Goal: Find specific page/section: Find specific page/section

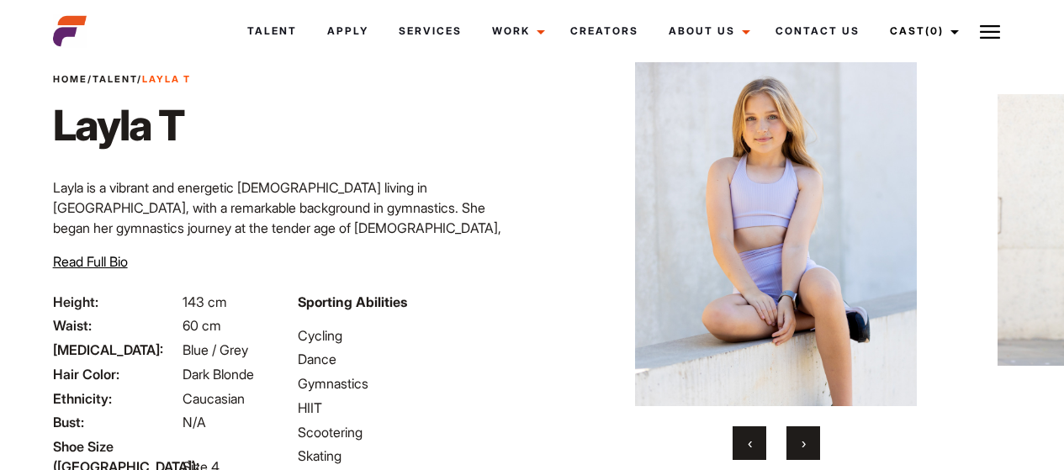
scroll to position [84, 0]
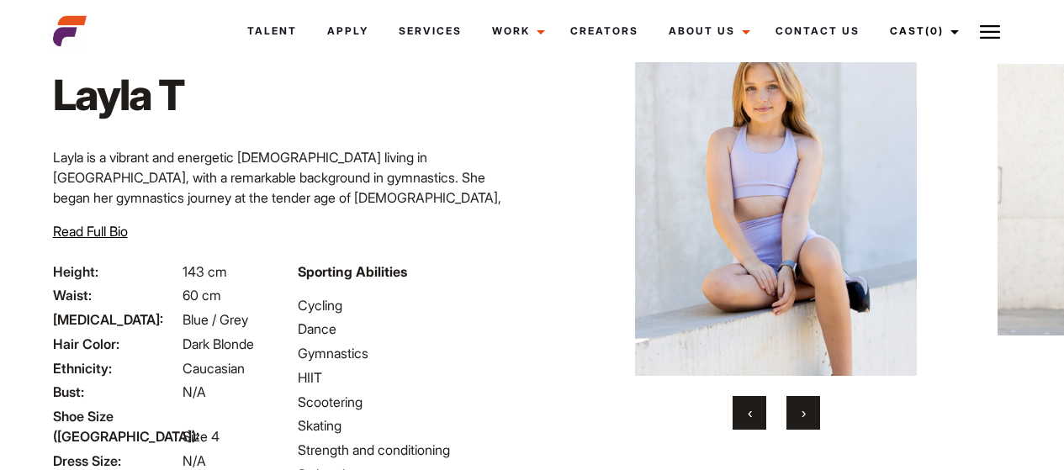
drag, startPoint x: 816, startPoint y: 414, endPoint x: 806, endPoint y: 419, distance: 10.2
click at [814, 415] on button "›" at bounding box center [803, 413] width 34 height 34
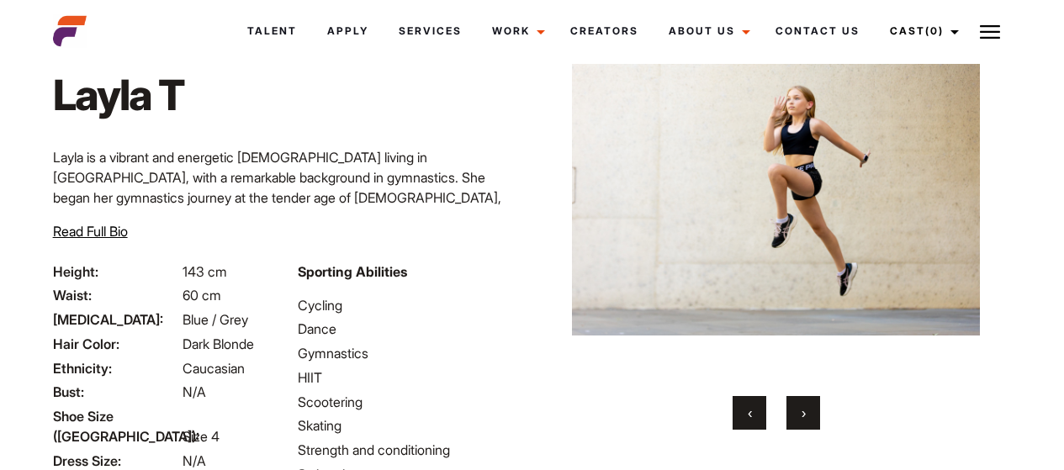
click at [806, 418] on button "›" at bounding box center [803, 413] width 34 height 34
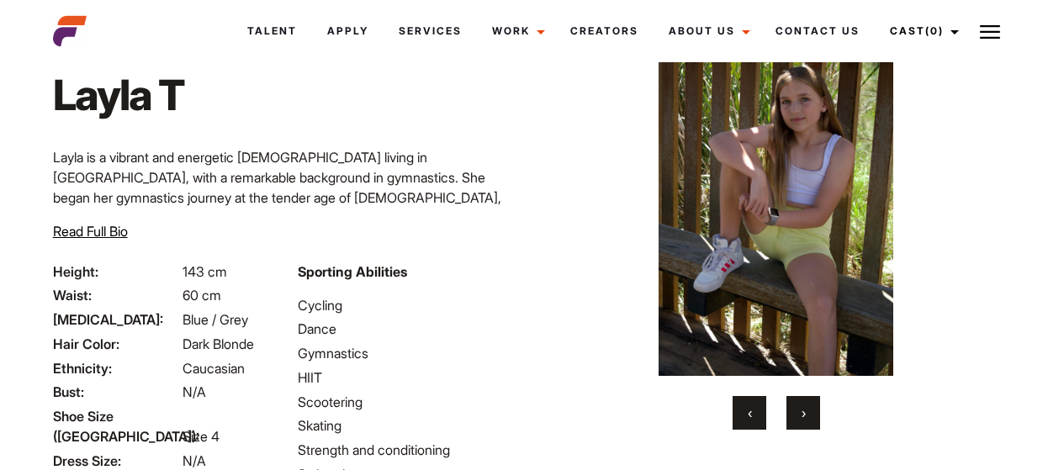
click at [806, 419] on button "›" at bounding box center [803, 413] width 34 height 34
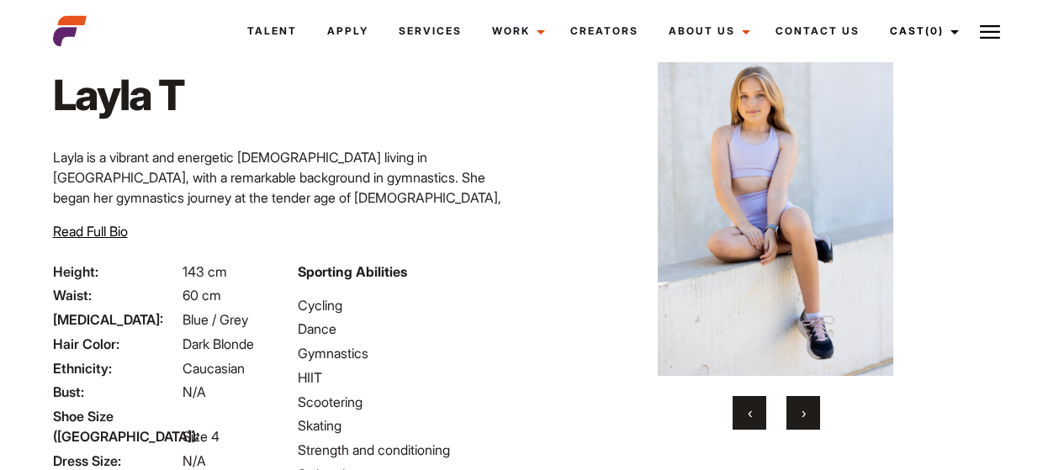
click at [806, 419] on button "›" at bounding box center [803, 413] width 34 height 34
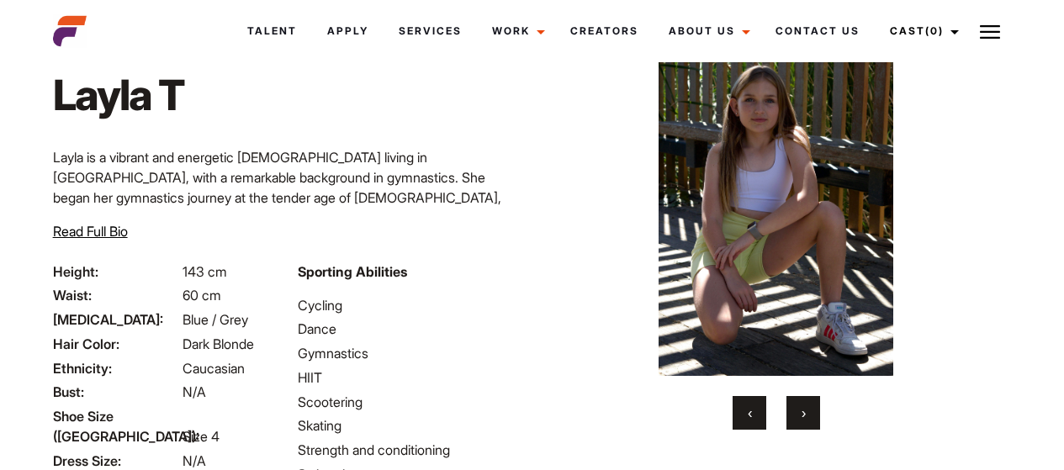
click at [806, 419] on button "›" at bounding box center [803, 413] width 34 height 34
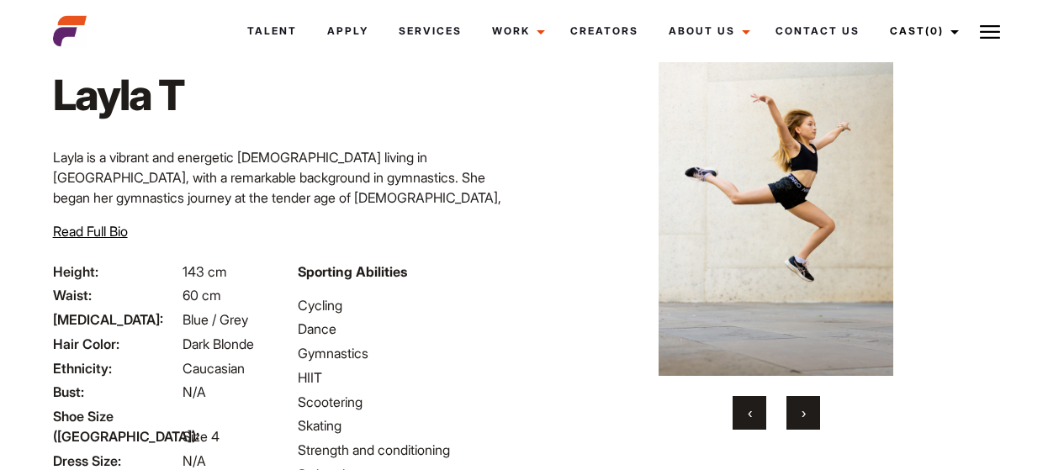
click at [806, 419] on button "›" at bounding box center [803, 413] width 34 height 34
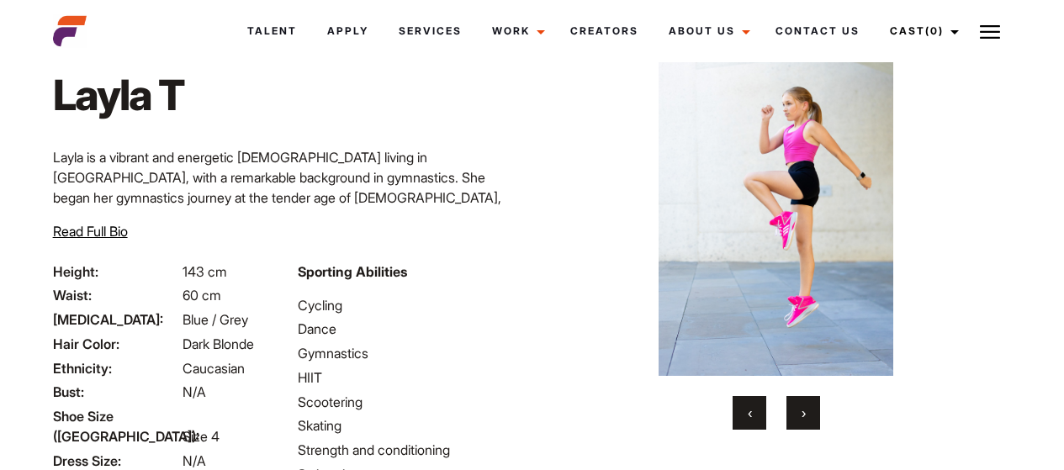
click at [806, 420] on button "›" at bounding box center [803, 413] width 34 height 34
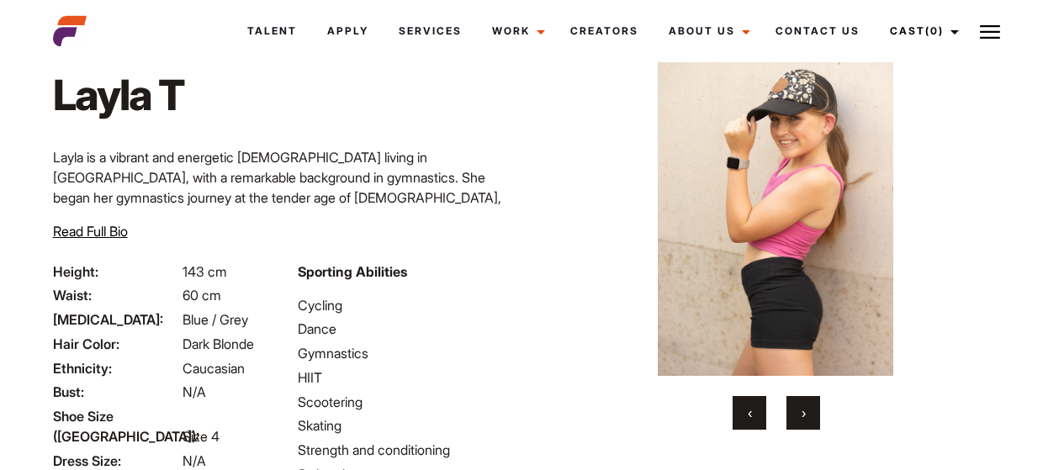
click at [806, 420] on button "›" at bounding box center [803, 413] width 34 height 34
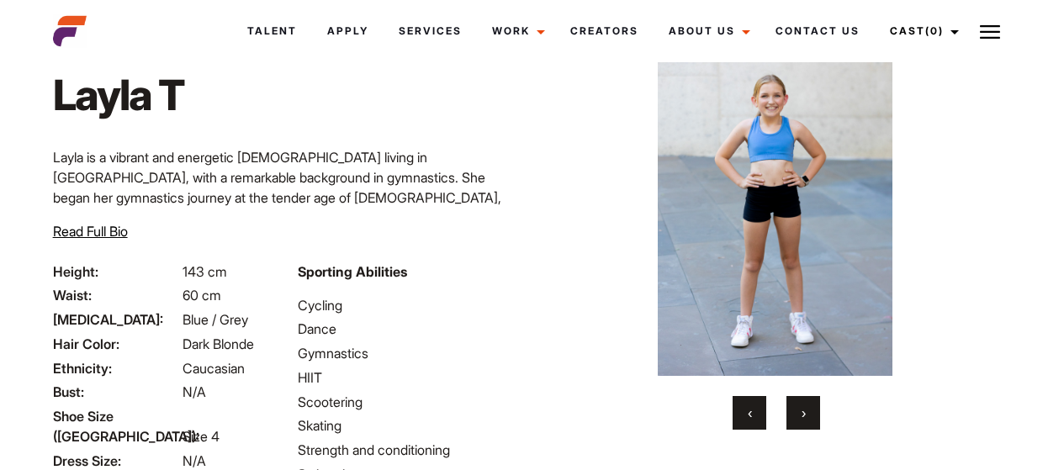
click at [758, 404] on button "‹" at bounding box center [749, 413] width 34 height 34
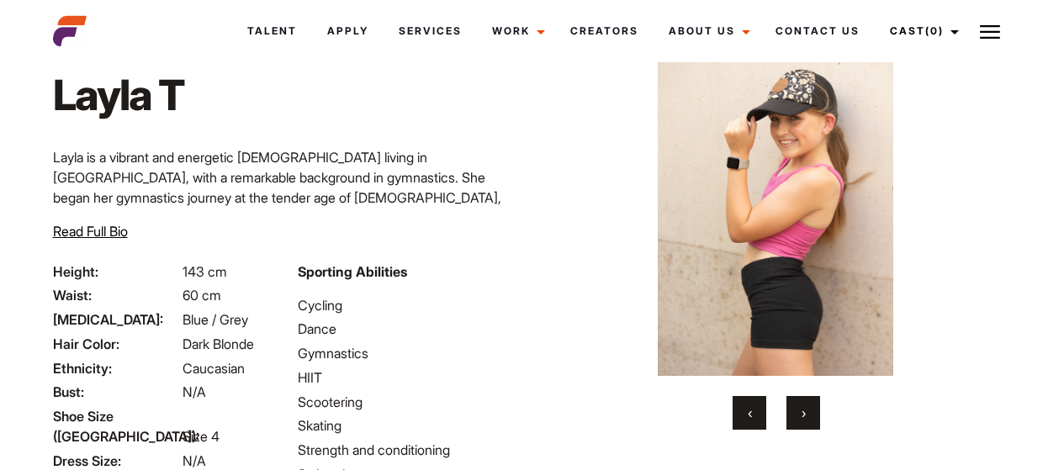
click at [748, 401] on button "‹" at bounding box center [749, 413] width 34 height 34
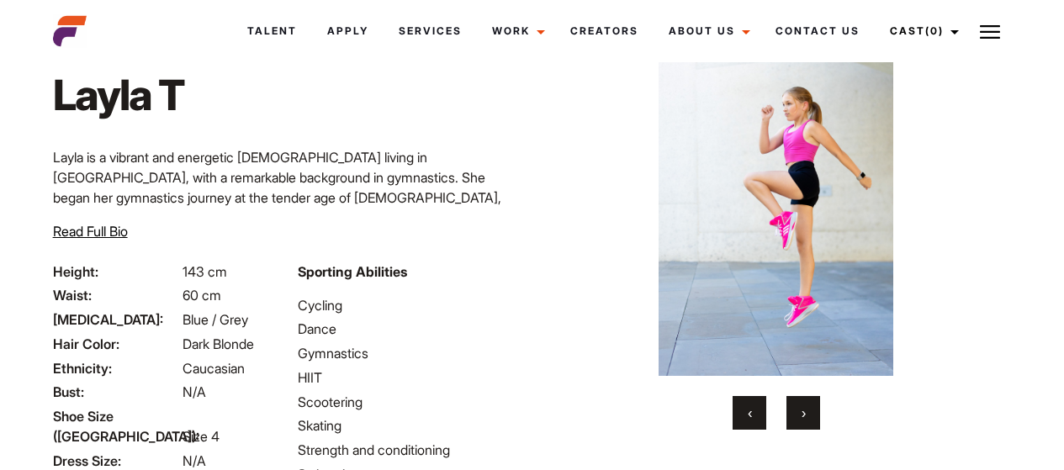
click at [810, 426] on button "›" at bounding box center [803, 413] width 34 height 34
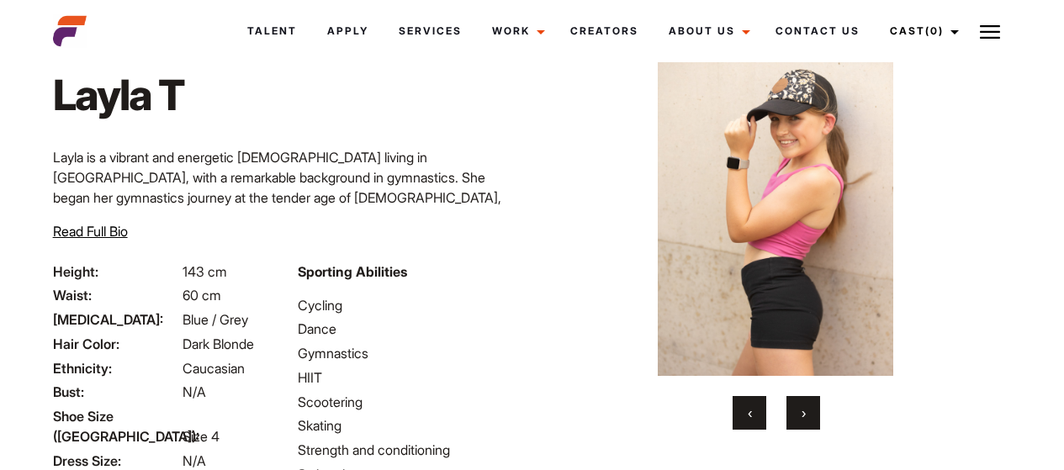
click at [809, 414] on button "›" at bounding box center [803, 413] width 34 height 34
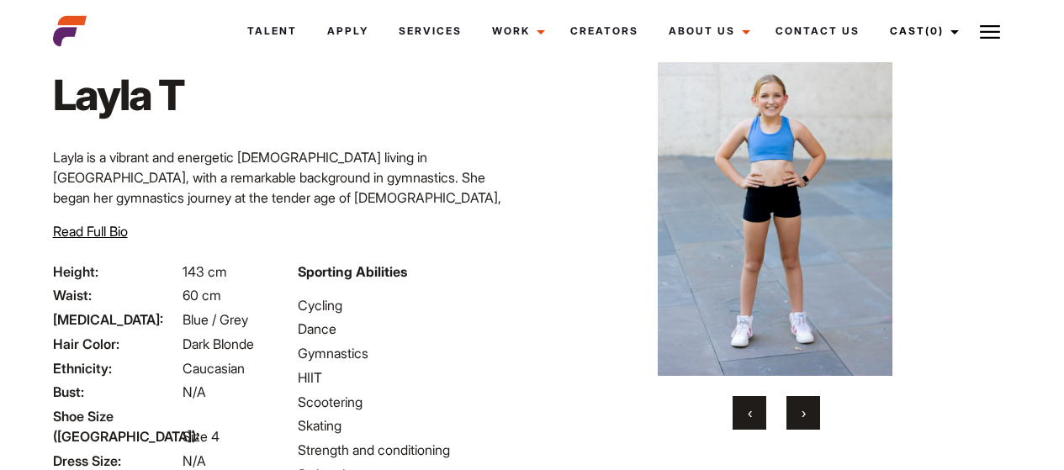
click at [807, 410] on button "›" at bounding box center [803, 413] width 34 height 34
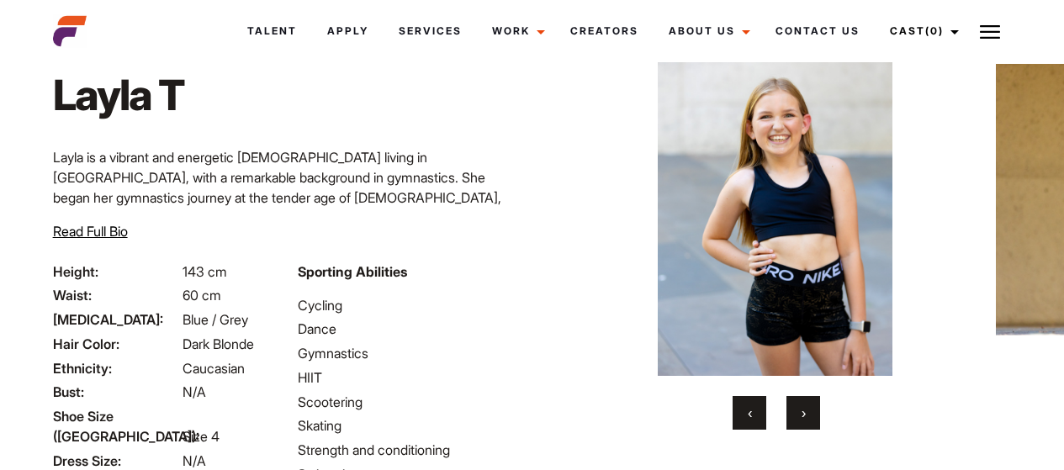
click at [806, 410] on button "›" at bounding box center [803, 413] width 34 height 34
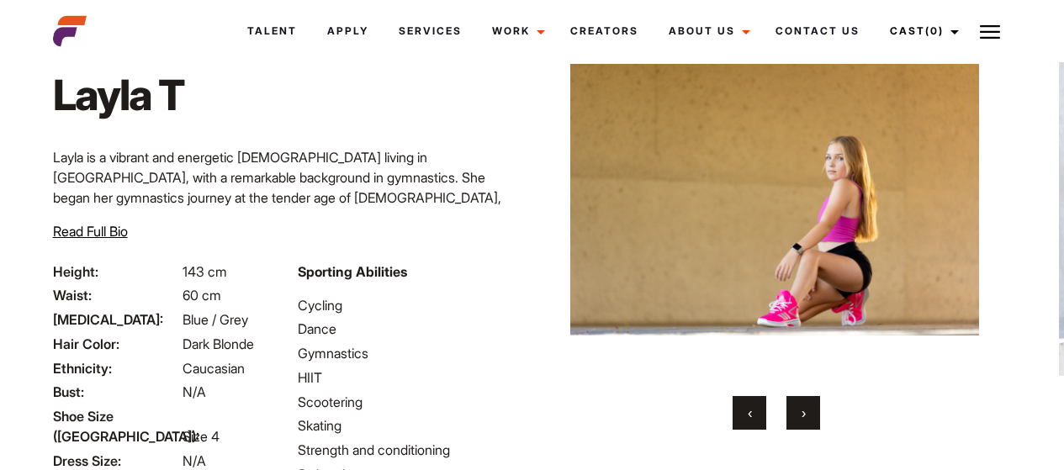
click at [806, 410] on button "›" at bounding box center [803, 413] width 34 height 34
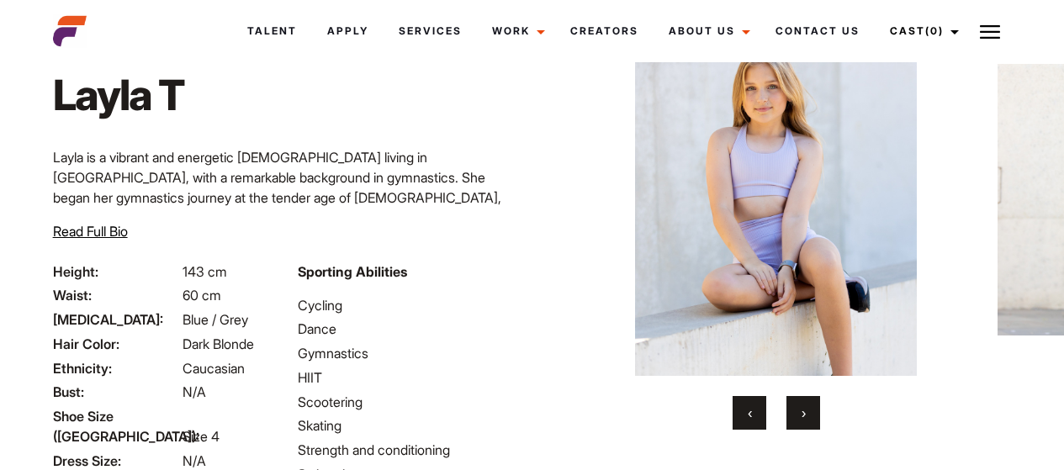
click at [806, 412] on button "›" at bounding box center [803, 413] width 34 height 34
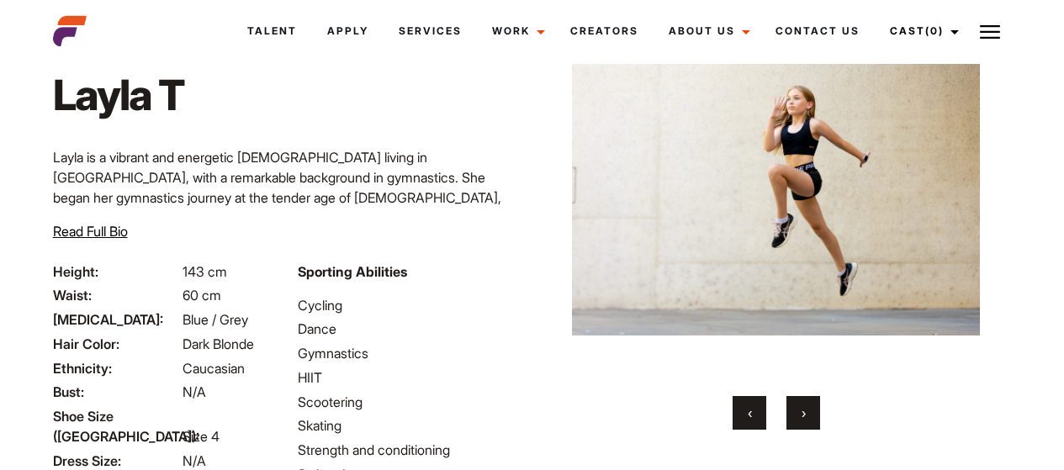
click at [806, 413] on button "›" at bounding box center [803, 413] width 34 height 34
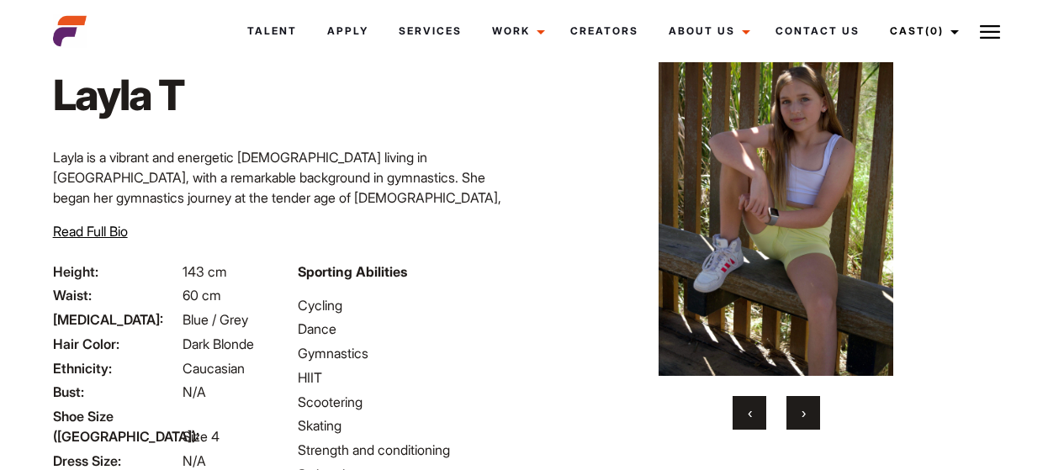
click at [806, 413] on button "›" at bounding box center [803, 413] width 34 height 34
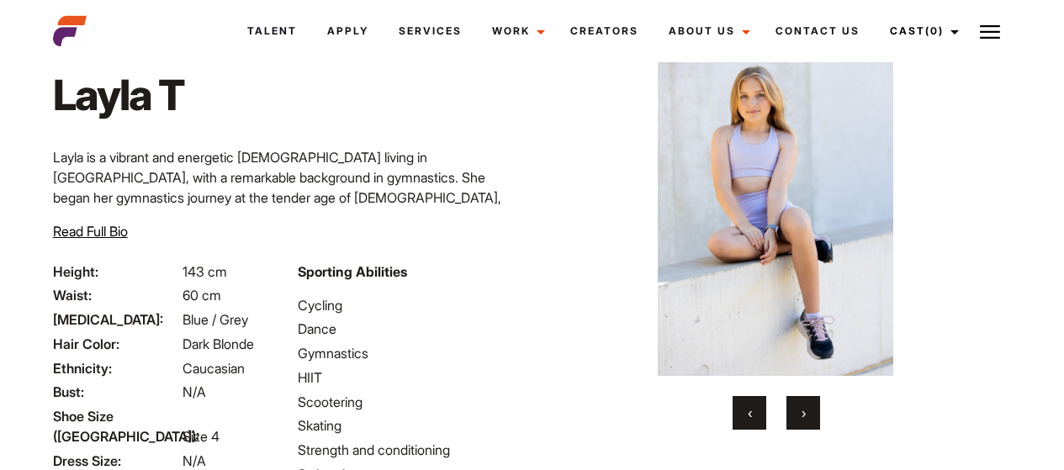
click at [806, 413] on button "›" at bounding box center [803, 413] width 34 height 34
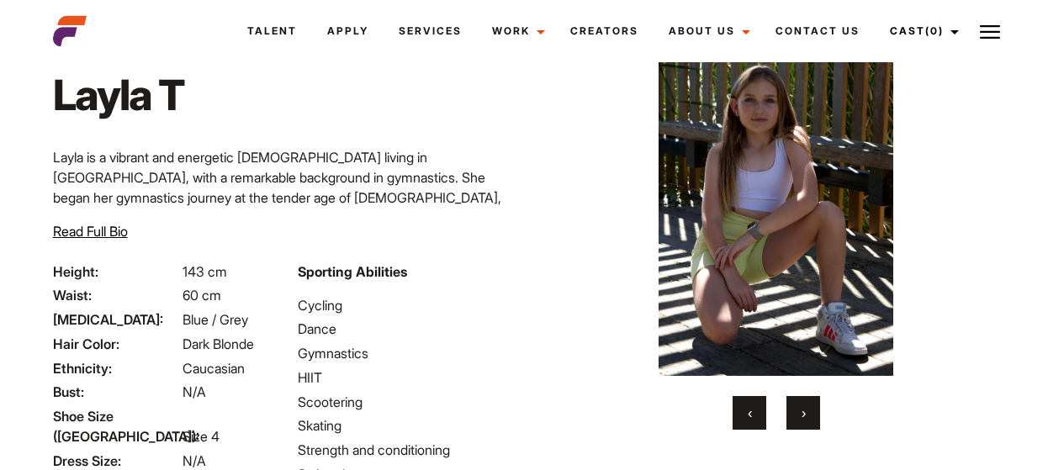
click at [749, 415] on span "‹" at bounding box center [749, 412] width 4 height 17
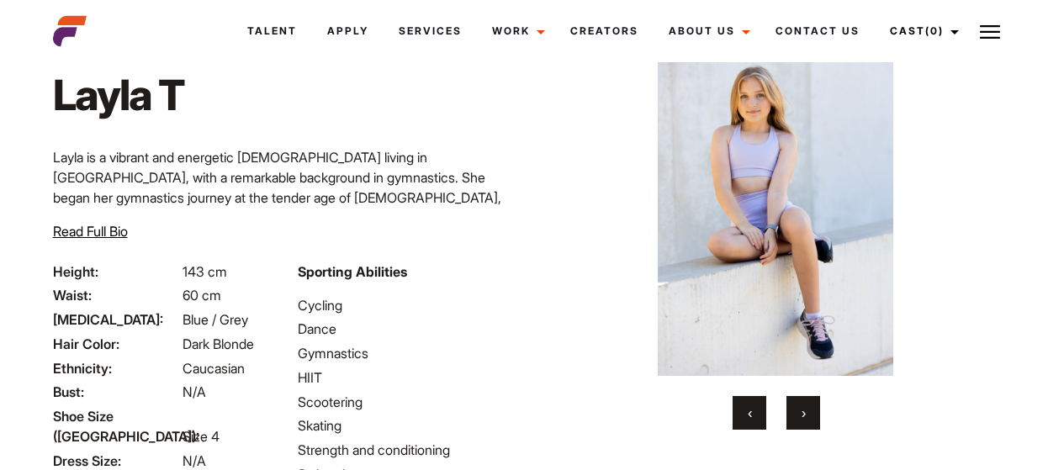
click at [749, 416] on span "‹" at bounding box center [749, 412] width 4 height 17
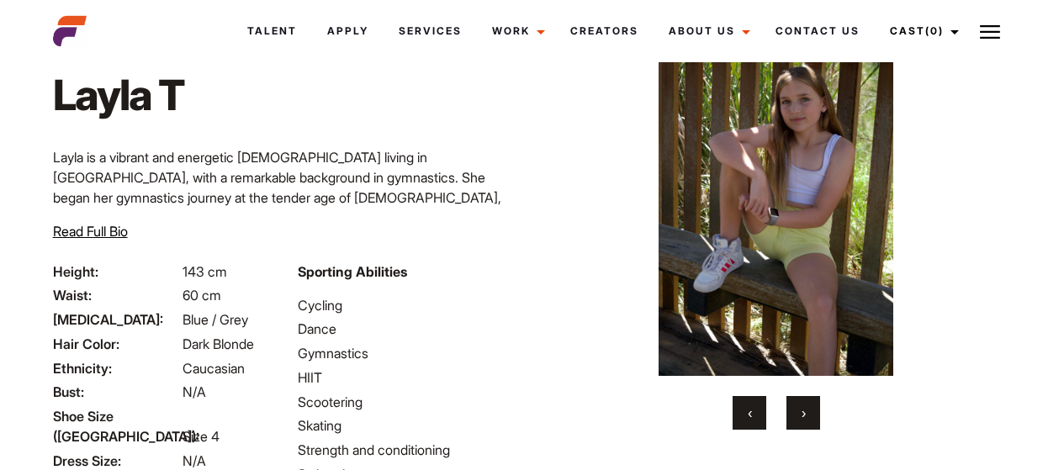
click at [794, 402] on button "›" at bounding box center [803, 413] width 34 height 34
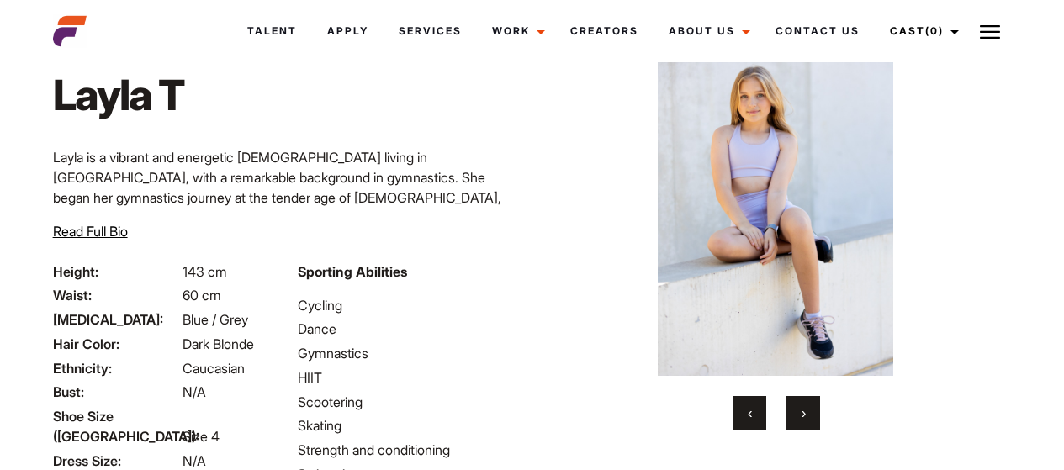
click at [798, 404] on button "›" at bounding box center [803, 413] width 34 height 34
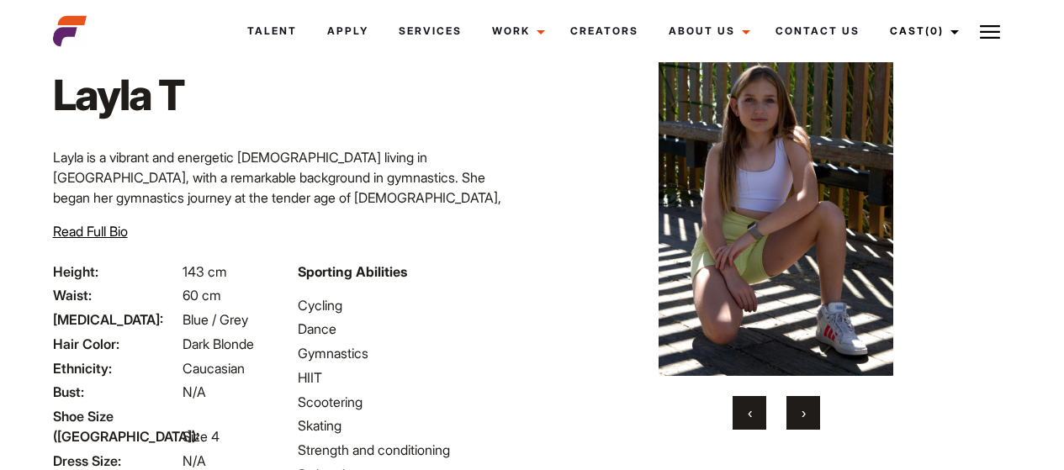
click at [799, 402] on button "›" at bounding box center [803, 413] width 34 height 34
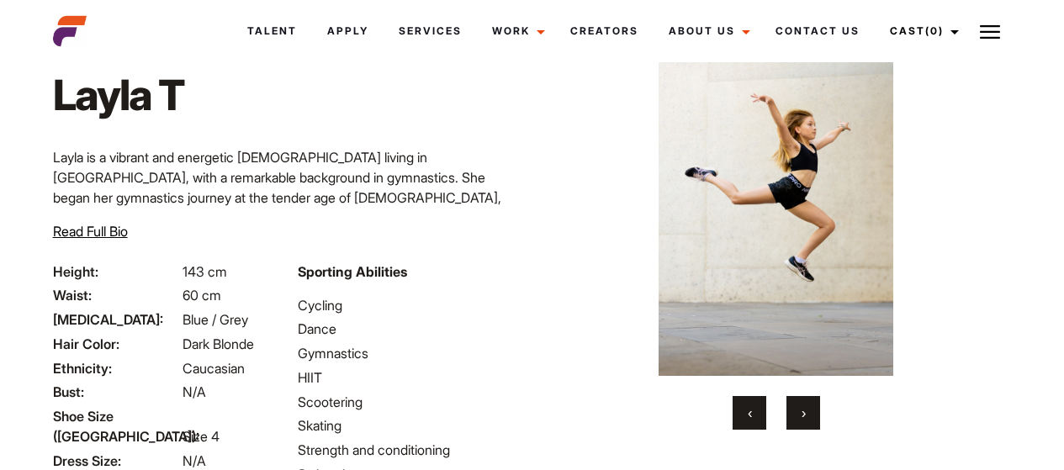
click at [799, 402] on button "›" at bounding box center [803, 413] width 34 height 34
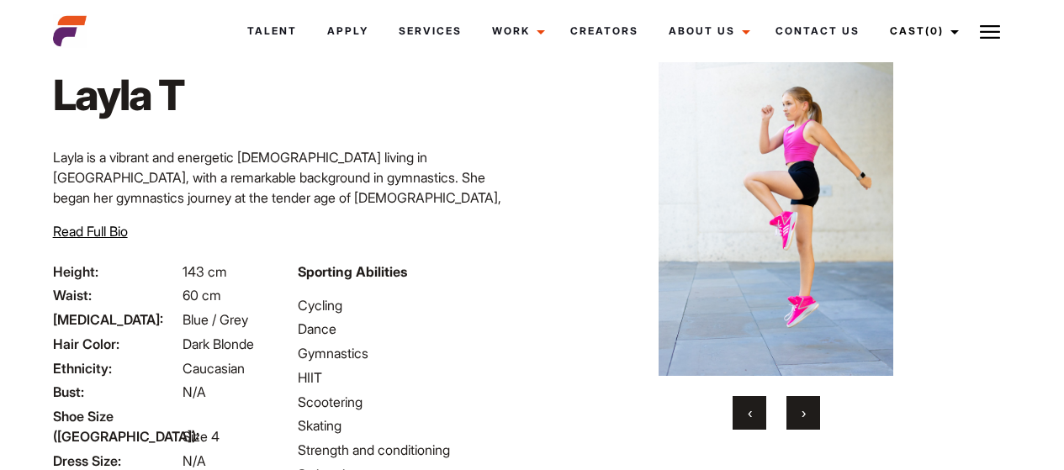
click at [799, 401] on button "›" at bounding box center [803, 413] width 34 height 34
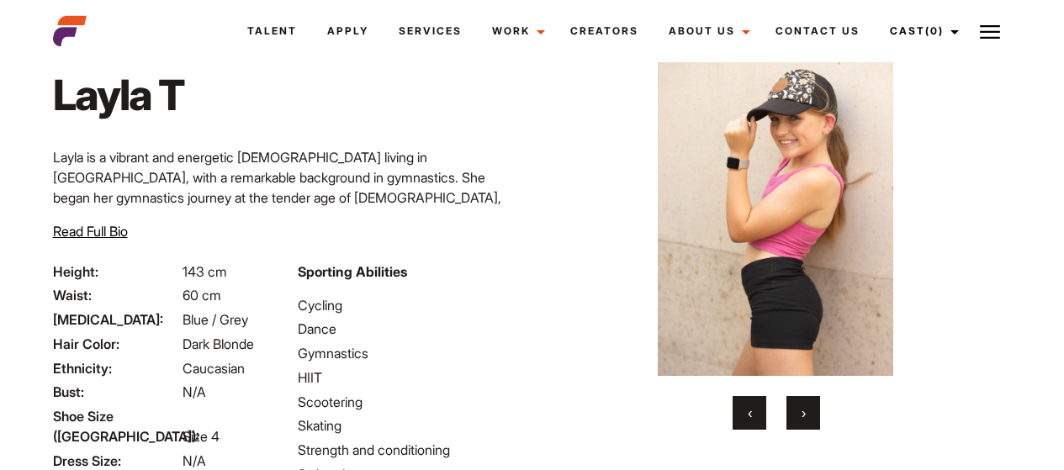
click at [799, 400] on button "›" at bounding box center [803, 413] width 34 height 34
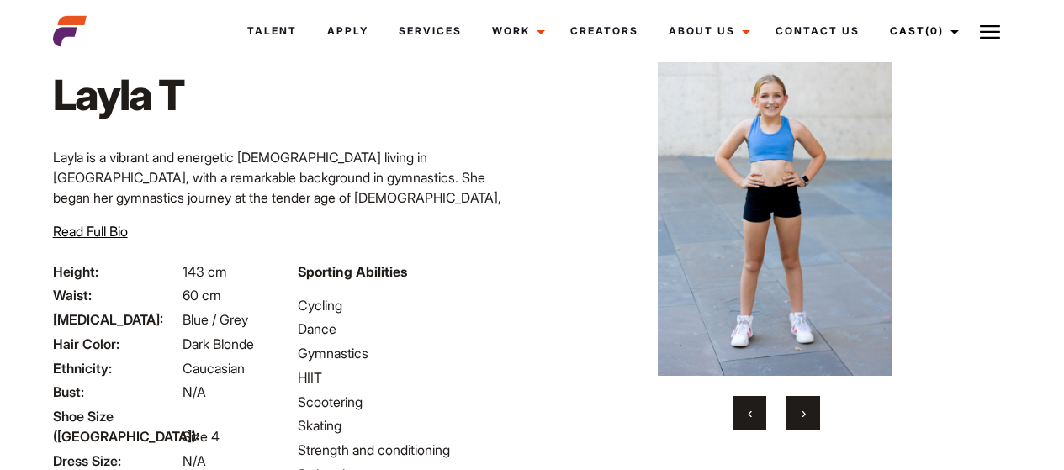
click at [970, 234] on img at bounding box center [775, 200] width 409 height 352
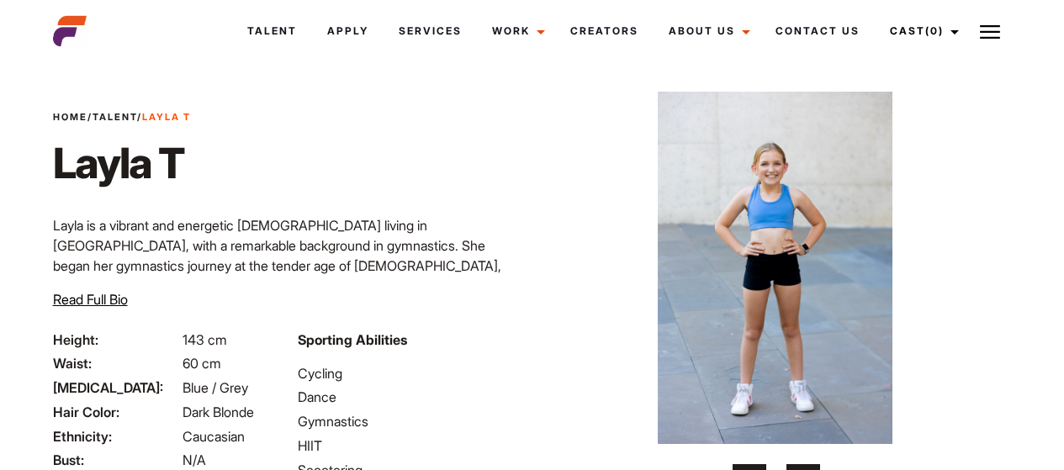
scroll to position [0, 0]
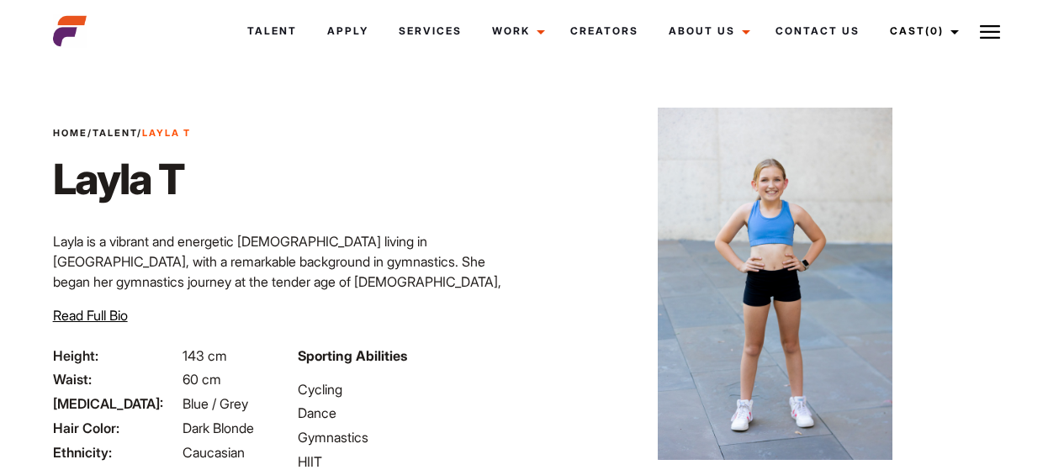
click at [129, 129] on link "Talent" at bounding box center [114, 133] width 45 height 12
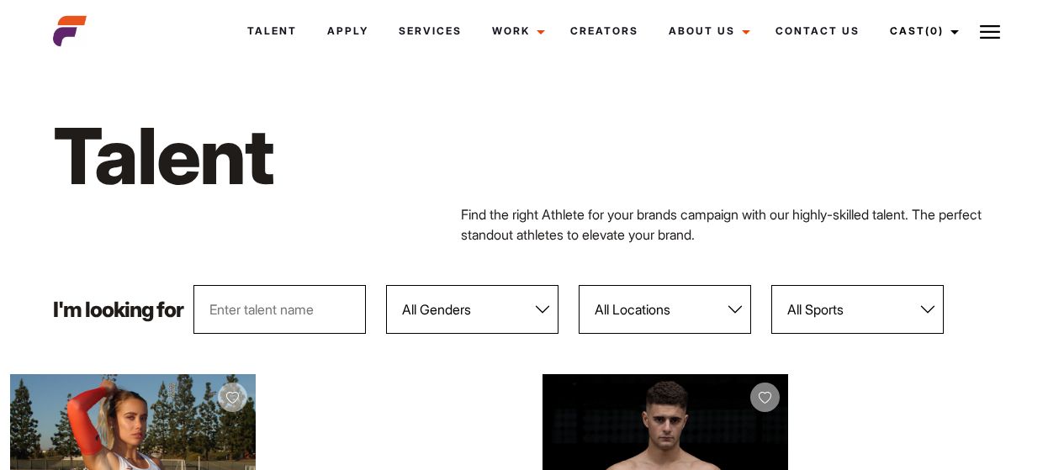
click at [869, 315] on select "All Sports 100 Meter Butterfly Acrobatics Aerial awareness Aerobics AFL Aflw Am…" at bounding box center [857, 309] width 172 height 49
select select "406"
click at [771, 285] on select "All Sports 100 Meter Butterfly Acrobatics Aerial awareness Aerobics AFL Aflw Am…" at bounding box center [857, 309] width 172 height 49
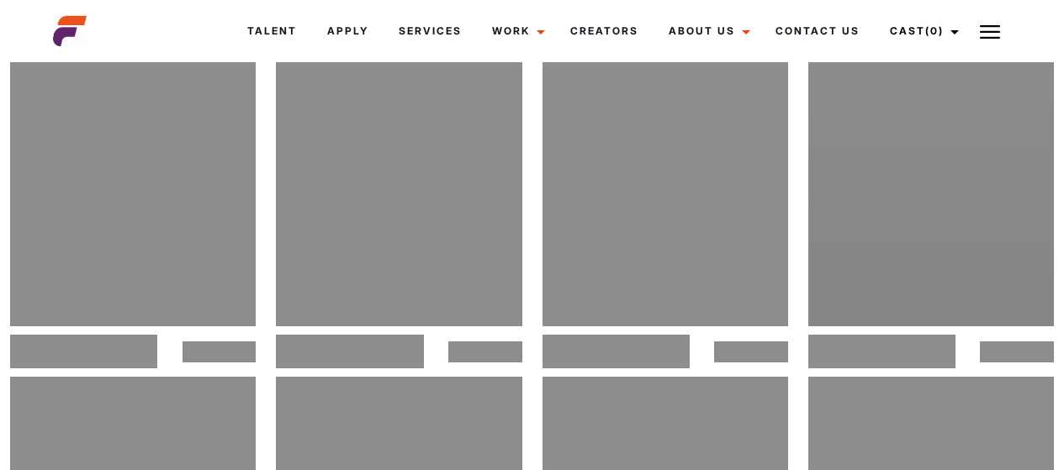
scroll to position [420, 0]
